Goal: Find specific page/section: Find specific page/section

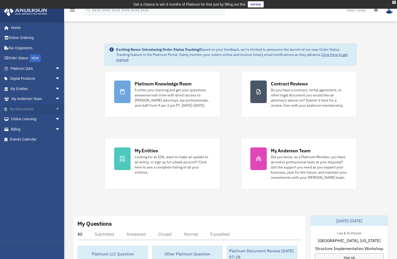
click at [55, 108] on span "arrow_drop_down" at bounding box center [60, 109] width 10 height 11
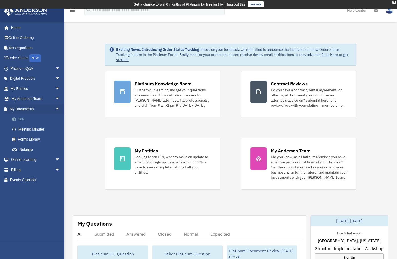
click at [21, 119] on link "Box" at bounding box center [37, 119] width 61 height 10
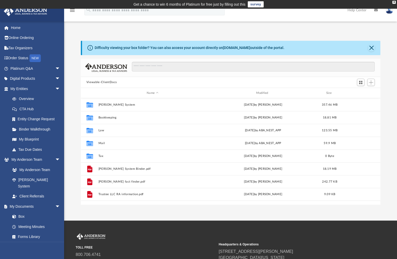
scroll to position [113, 296]
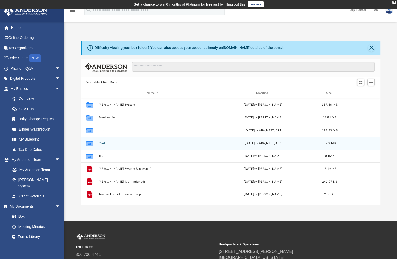
click at [102, 143] on button "Mail" at bounding box center [152, 143] width 108 height 3
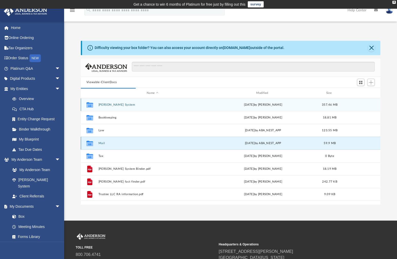
scroll to position [97, 296]
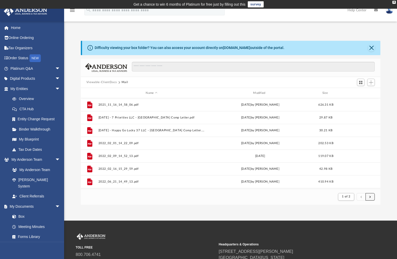
click at [368, 200] on button "submit" at bounding box center [370, 196] width 9 height 7
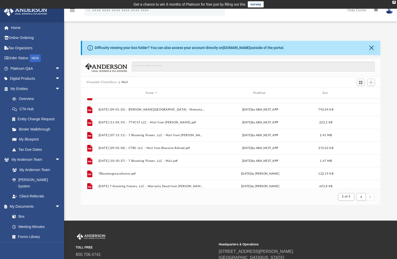
scroll to position [166, 0]
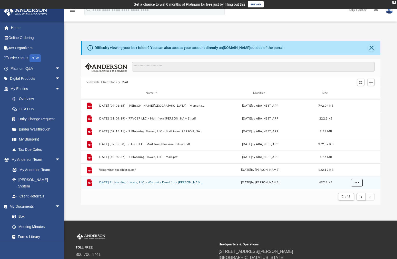
click at [356, 183] on span "More options" at bounding box center [357, 182] width 4 height 3
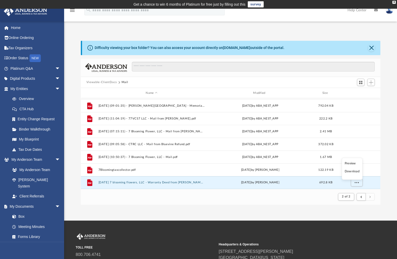
click at [349, 163] on li "Preview" at bounding box center [352, 163] width 15 height 5
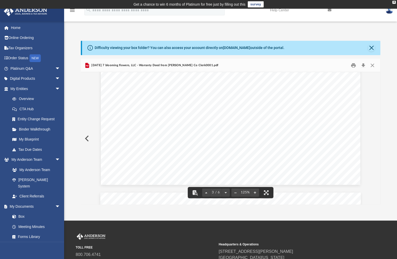
scroll to position [1052, 0]
click at [370, 65] on button "Close" at bounding box center [372, 65] width 9 height 8
